Goal: Navigation & Orientation: Understand site structure

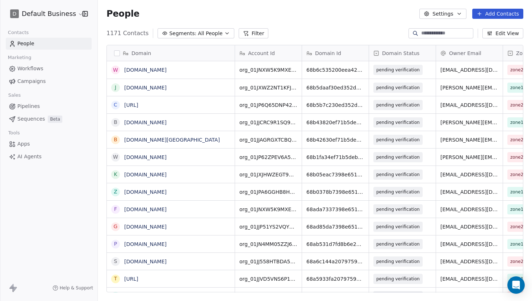
click at [44, 72] on link "Workflows" at bounding box center [49, 69] width 86 height 12
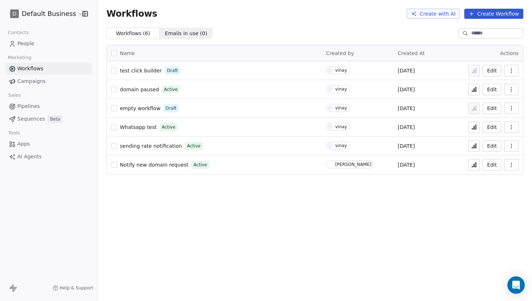
click at [43, 82] on span "Campaigns" at bounding box center [31, 82] width 28 height 8
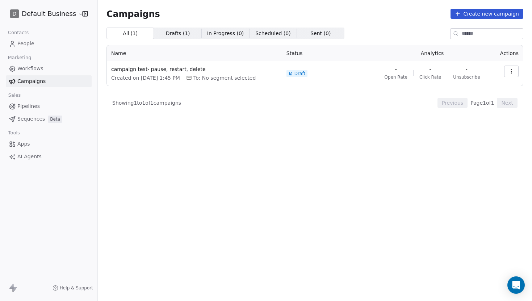
click at [31, 46] on span "People" at bounding box center [25, 44] width 17 height 8
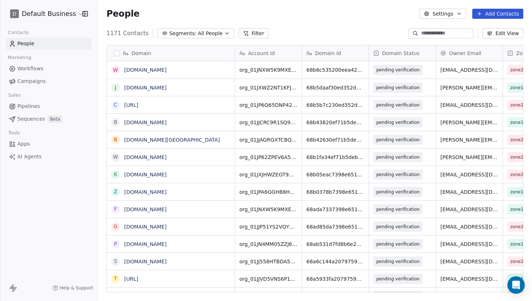
scroll to position [265, 435]
click at [29, 70] on span "Workflows" at bounding box center [30, 69] width 26 height 8
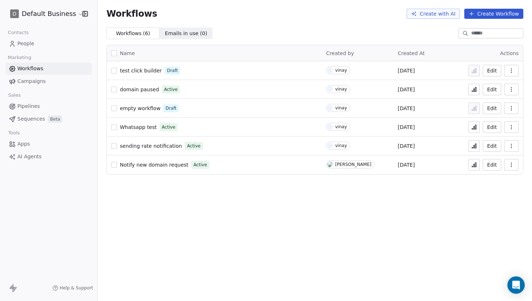
click at [30, 84] on span "Campaigns" at bounding box center [31, 82] width 28 height 8
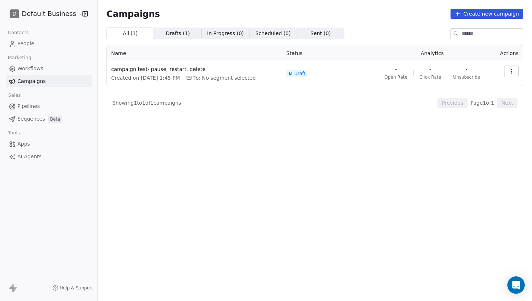
click at [30, 107] on span "Pipelines" at bounding box center [28, 107] width 22 height 8
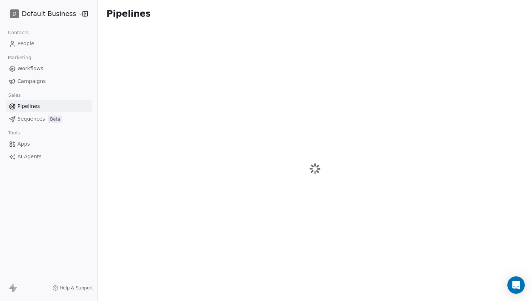
click at [32, 122] on span "Sequences" at bounding box center [31, 119] width 28 height 8
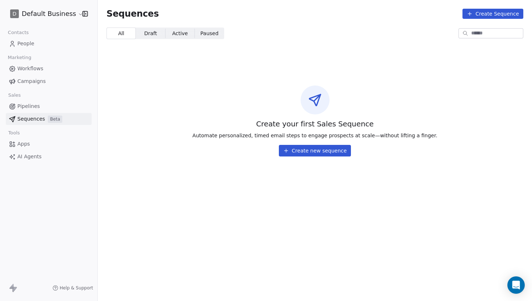
click at [33, 145] on link "Apps" at bounding box center [49, 144] width 86 height 12
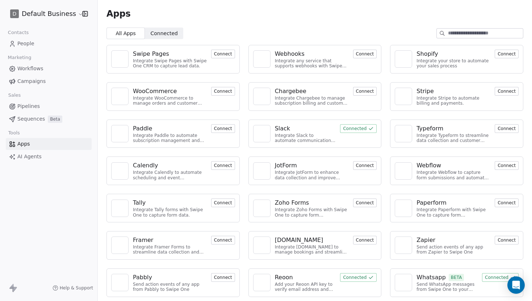
click at [33, 156] on span "AI Agents" at bounding box center [29, 157] width 24 height 8
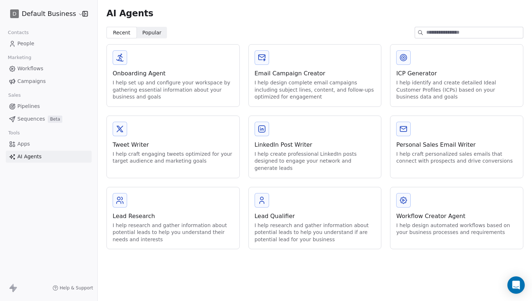
click at [36, 44] on link "People" at bounding box center [49, 44] width 86 height 12
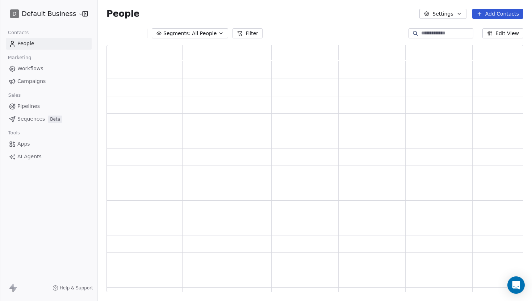
scroll to position [248, 417]
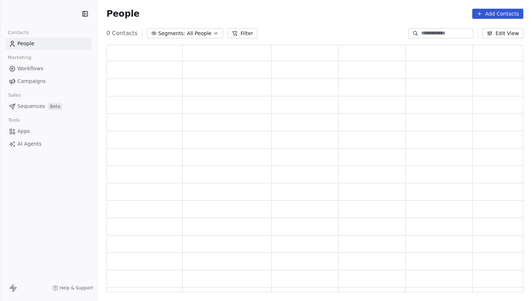
scroll to position [248, 417]
